Goal: Task Accomplishment & Management: Manage account settings

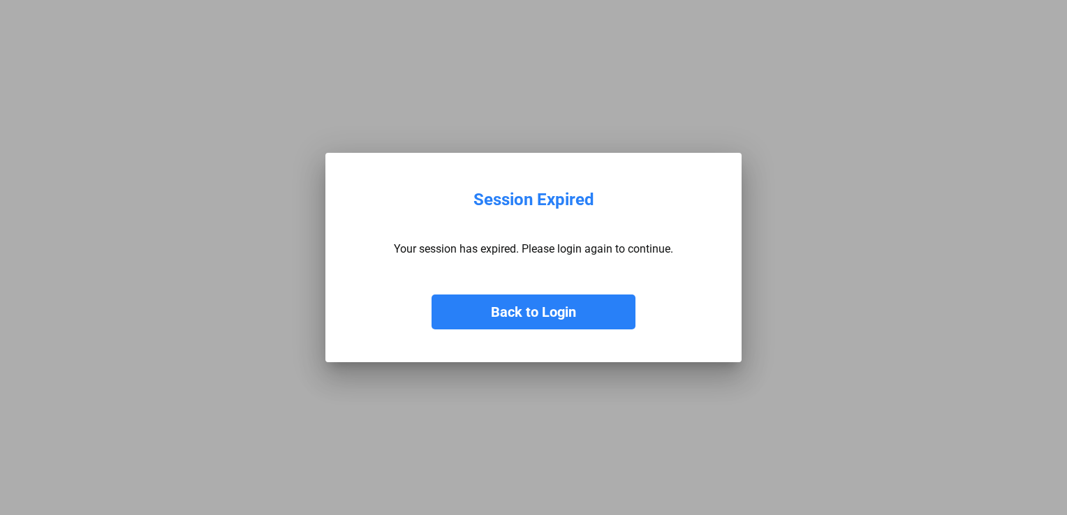
click at [532, 312] on button "Back to Login" at bounding box center [534, 312] width 204 height 35
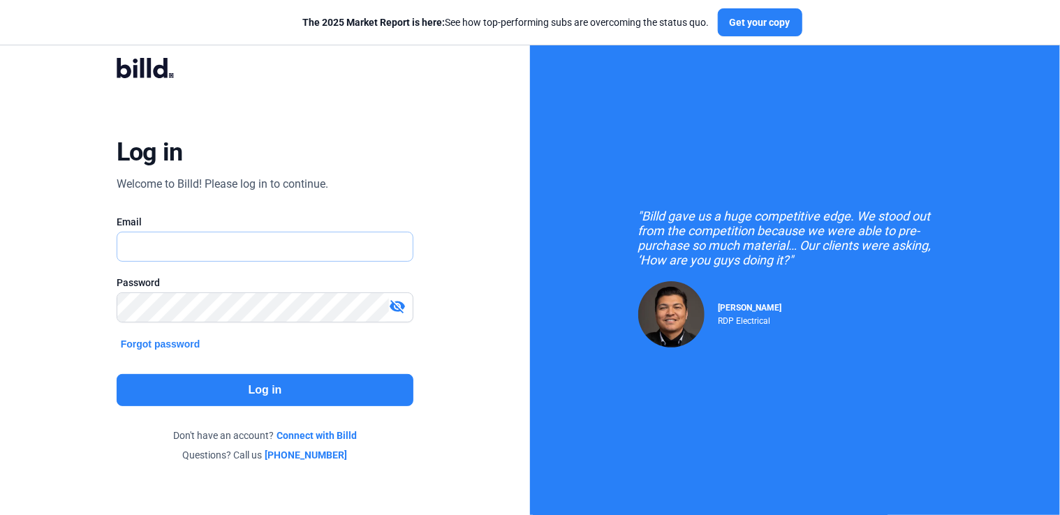
click at [242, 256] on input "text" at bounding box center [265, 247] width 296 height 29
type input "[PERSON_NAME][EMAIL_ADDRESS][DOMAIN_NAME]"
click at [255, 394] on button "Log in" at bounding box center [266, 390] width 298 height 32
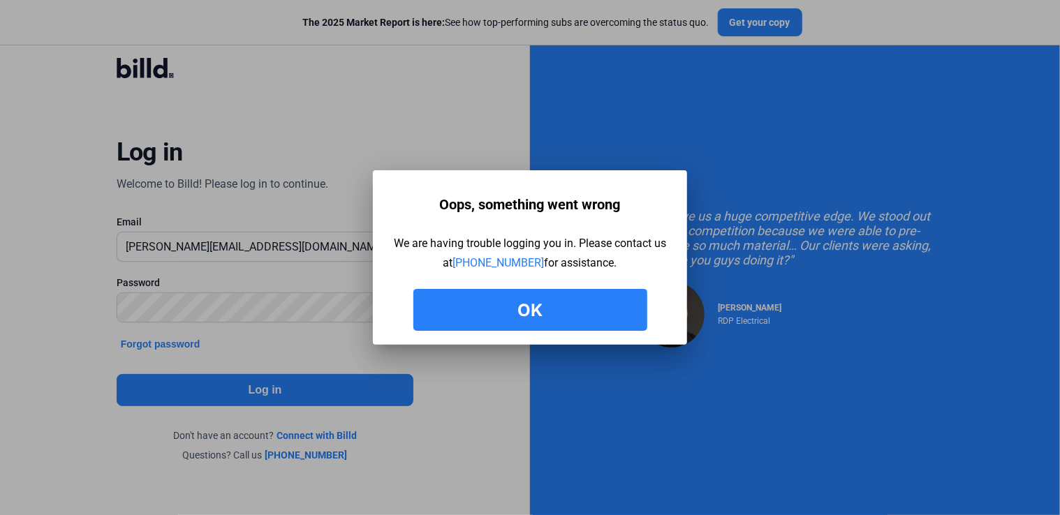
drag, startPoint x: 520, startPoint y: 308, endPoint x: 442, endPoint y: 300, distance: 77.9
click at [519, 308] on button "Ok" at bounding box center [530, 310] width 234 height 42
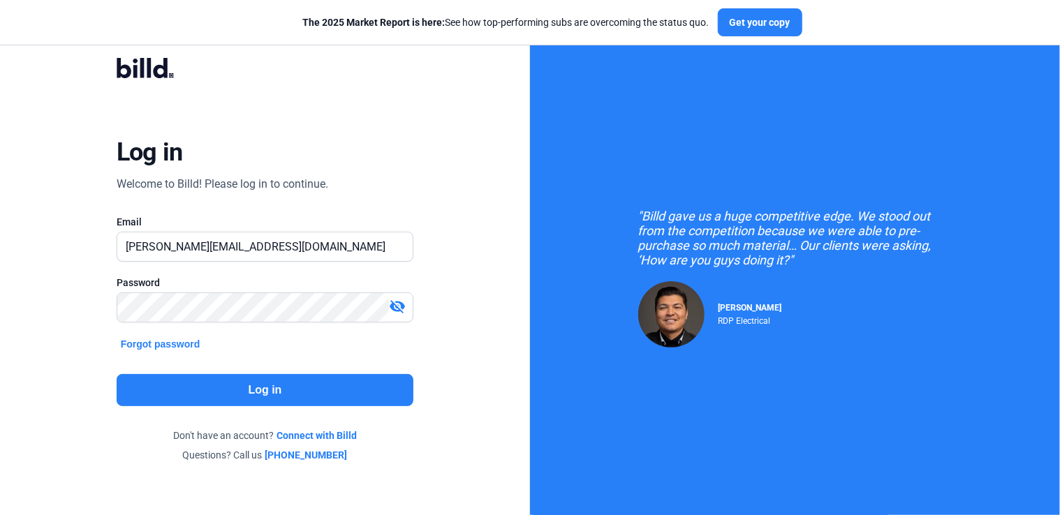
click at [393, 298] on mat-icon "visibility_off" at bounding box center [397, 306] width 17 height 17
click at [284, 396] on button "Log in" at bounding box center [266, 390] width 298 height 32
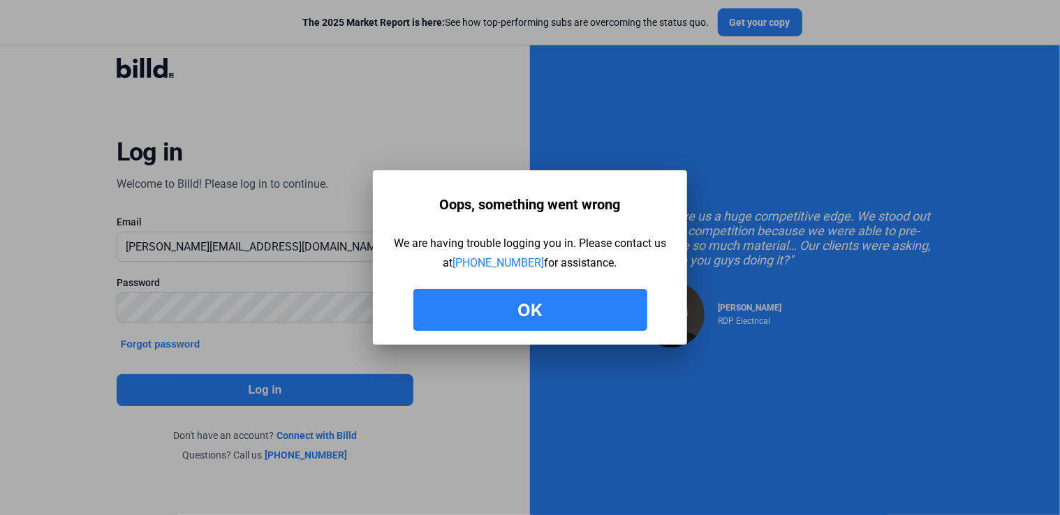
click at [505, 319] on button "Ok" at bounding box center [530, 310] width 234 height 42
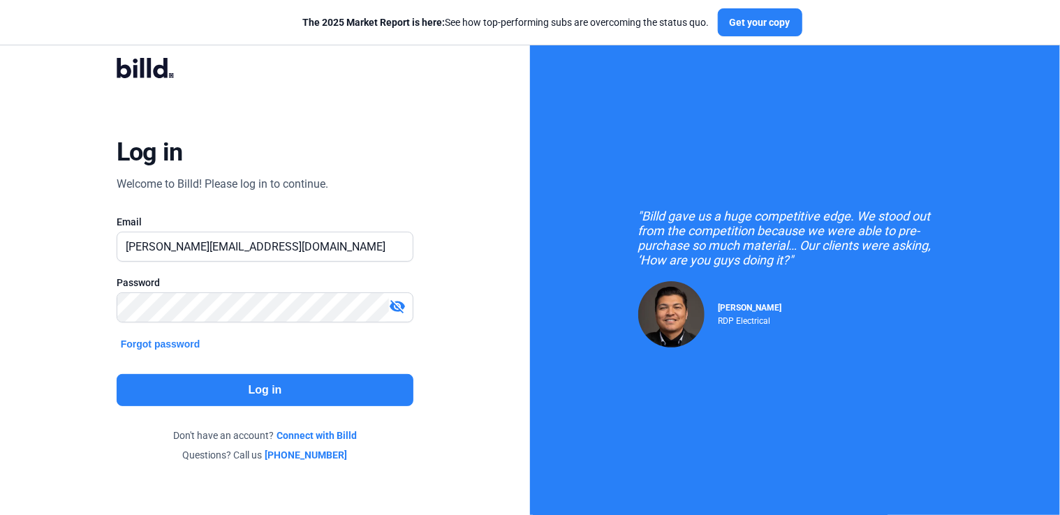
click at [284, 393] on button "Log in" at bounding box center [266, 390] width 298 height 32
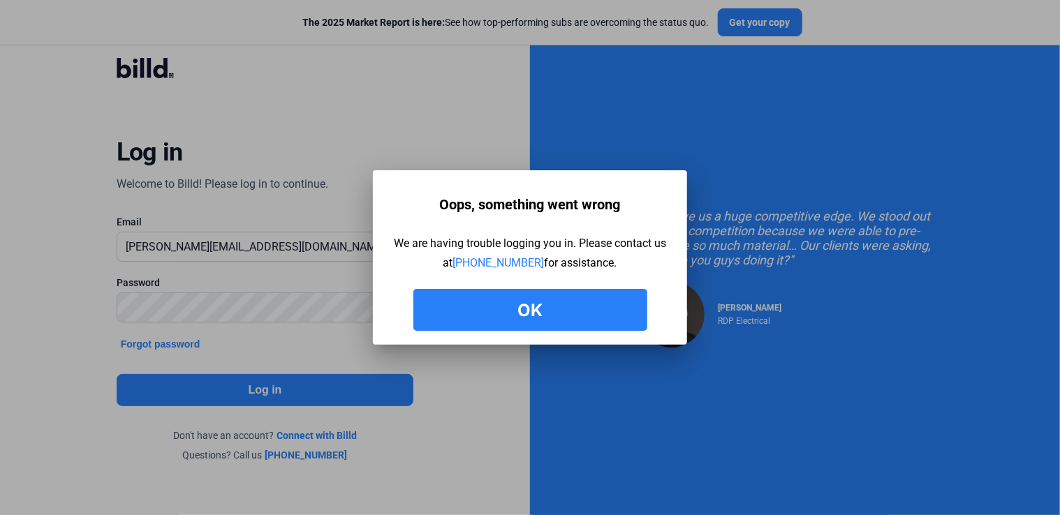
click at [588, 305] on button "Ok" at bounding box center [530, 310] width 234 height 42
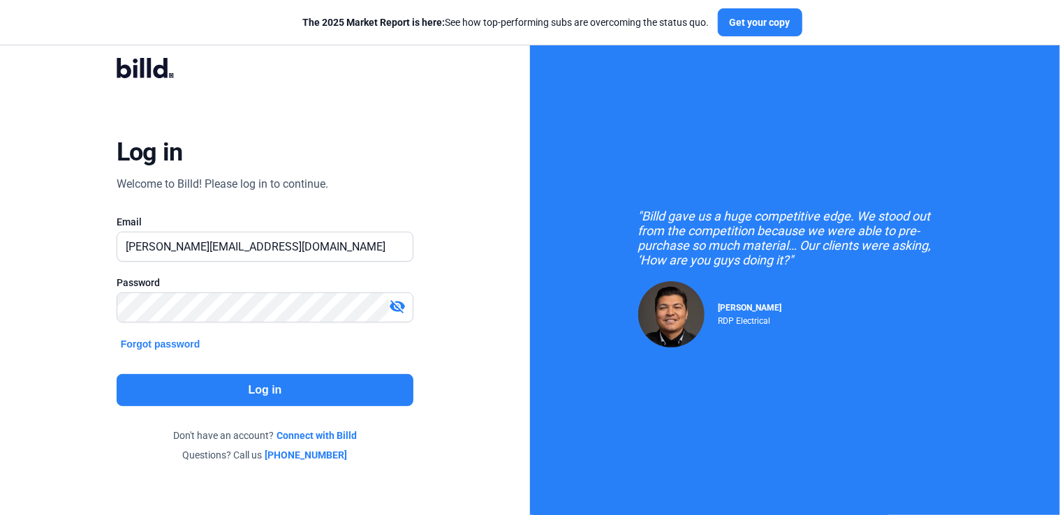
click at [394, 306] on mat-icon "visibility_off" at bounding box center [397, 306] width 17 height 17
click at [289, 242] on input "[PERSON_NAME][EMAIL_ADDRESS][DOMAIN_NAME]" at bounding box center [257, 247] width 281 height 29
drag, startPoint x: 287, startPoint y: 249, endPoint x: 278, endPoint y: 249, distance: 9.1
click at [281, 249] on input "[PERSON_NAME][EMAIL_ADDRESS][DOMAIN_NAME]" at bounding box center [265, 247] width 296 height 29
drag, startPoint x: 186, startPoint y: 242, endPoint x: 424, endPoint y: 219, distance: 239.2
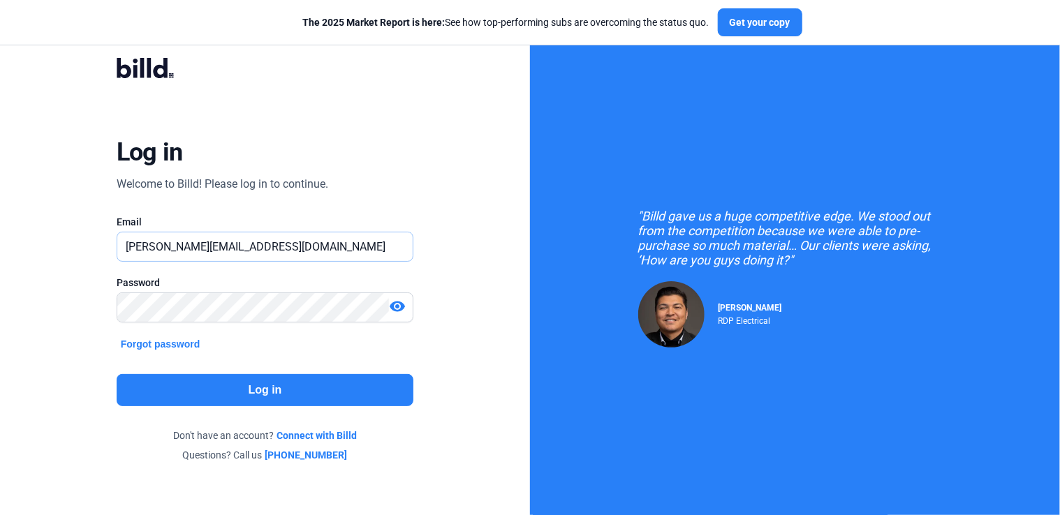
click at [424, 219] on div "Log in Welcome to Billd! Please log in to continue. Email [PERSON_NAME][EMAIL_A…" at bounding box center [265, 260] width 382 height 447
type input "[PERSON_NAME][EMAIL_ADDRESS][DOMAIN_NAME]"
click at [272, 386] on button "Log in" at bounding box center [266, 390] width 298 height 32
